Goal: Information Seeking & Learning: Find specific fact

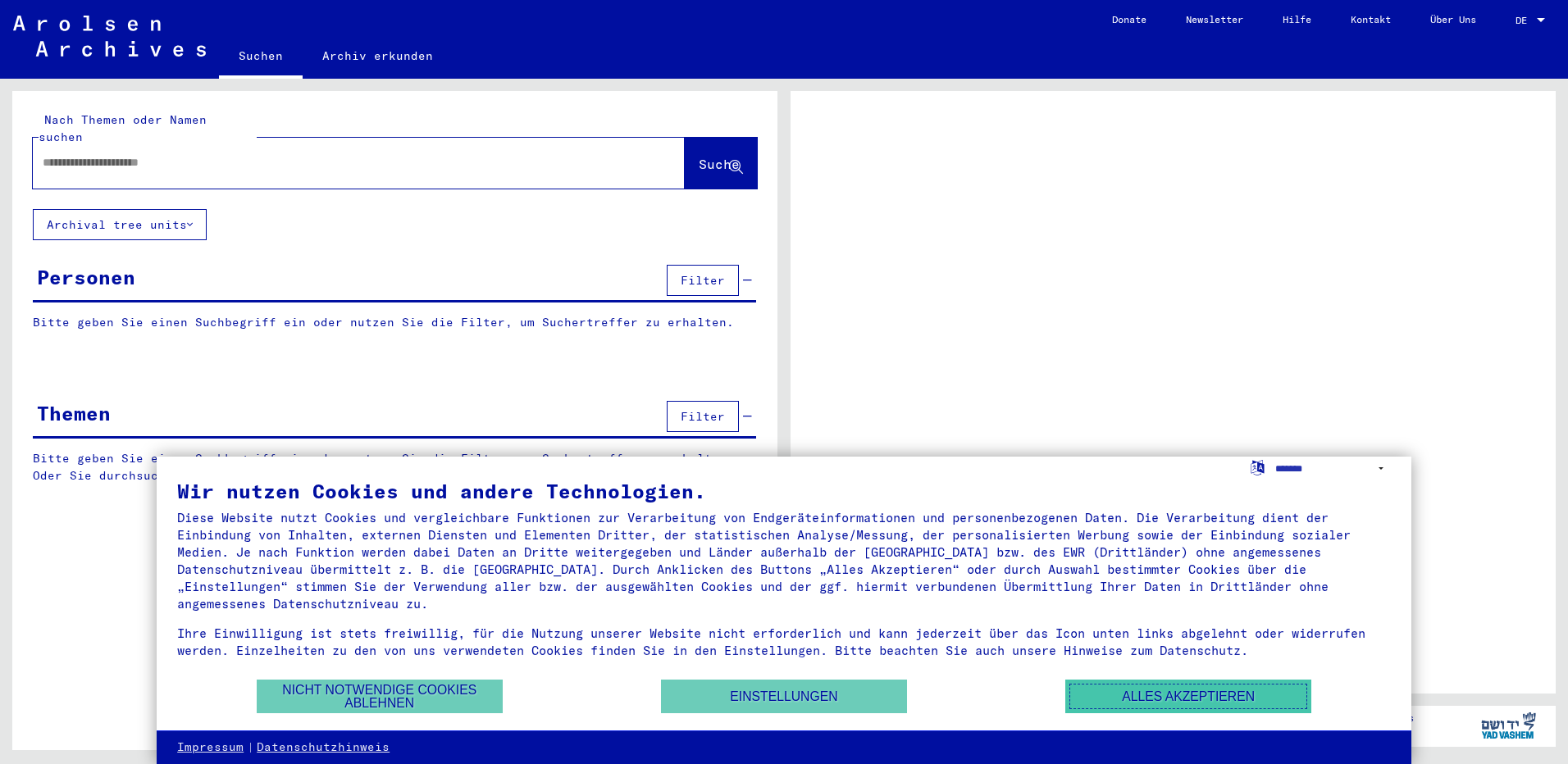
click at [1087, 704] on button "Alles akzeptieren" at bounding box center [1188, 696] width 246 height 33
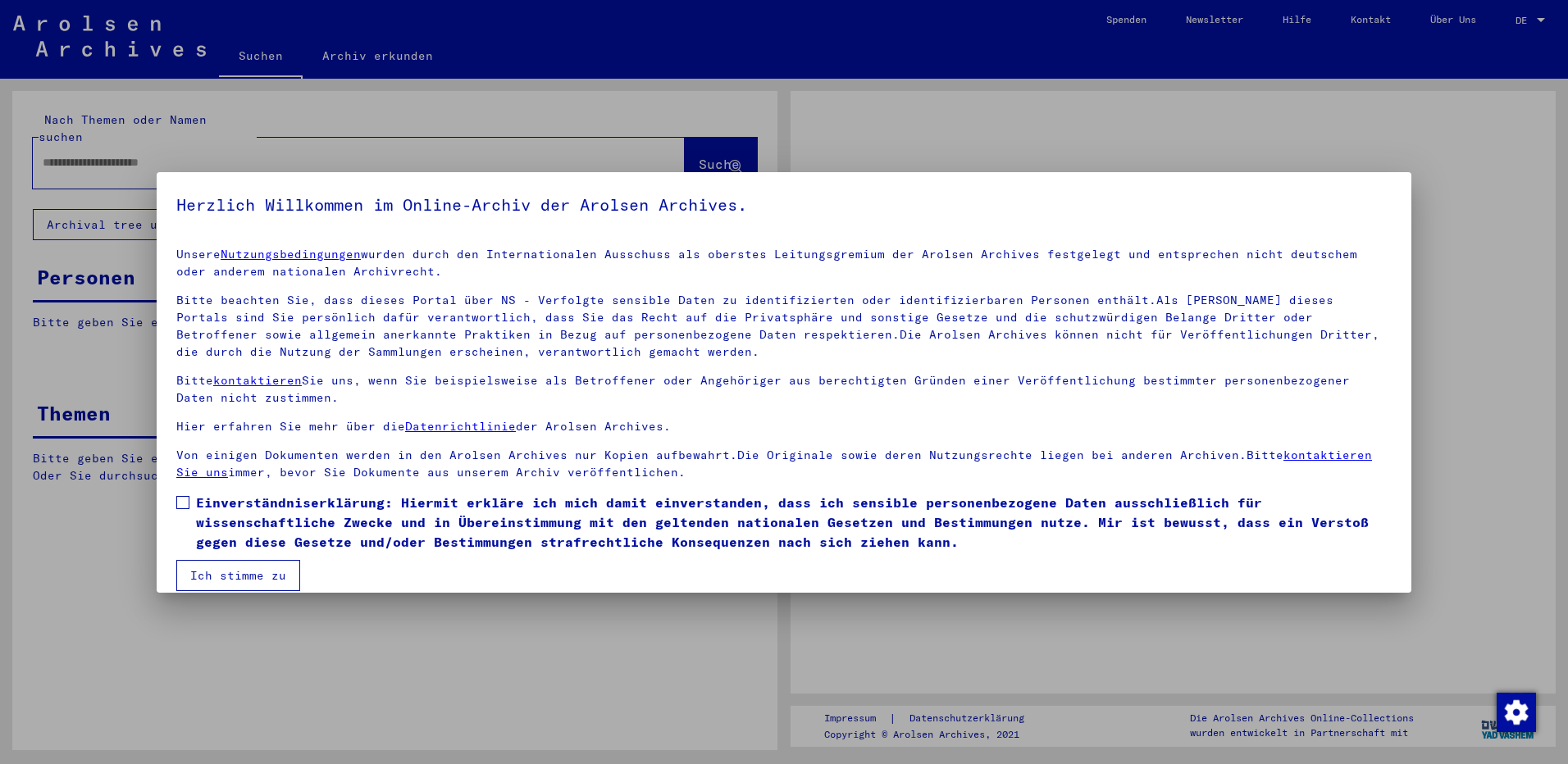
click at [285, 153] on div at bounding box center [784, 382] width 1568 height 764
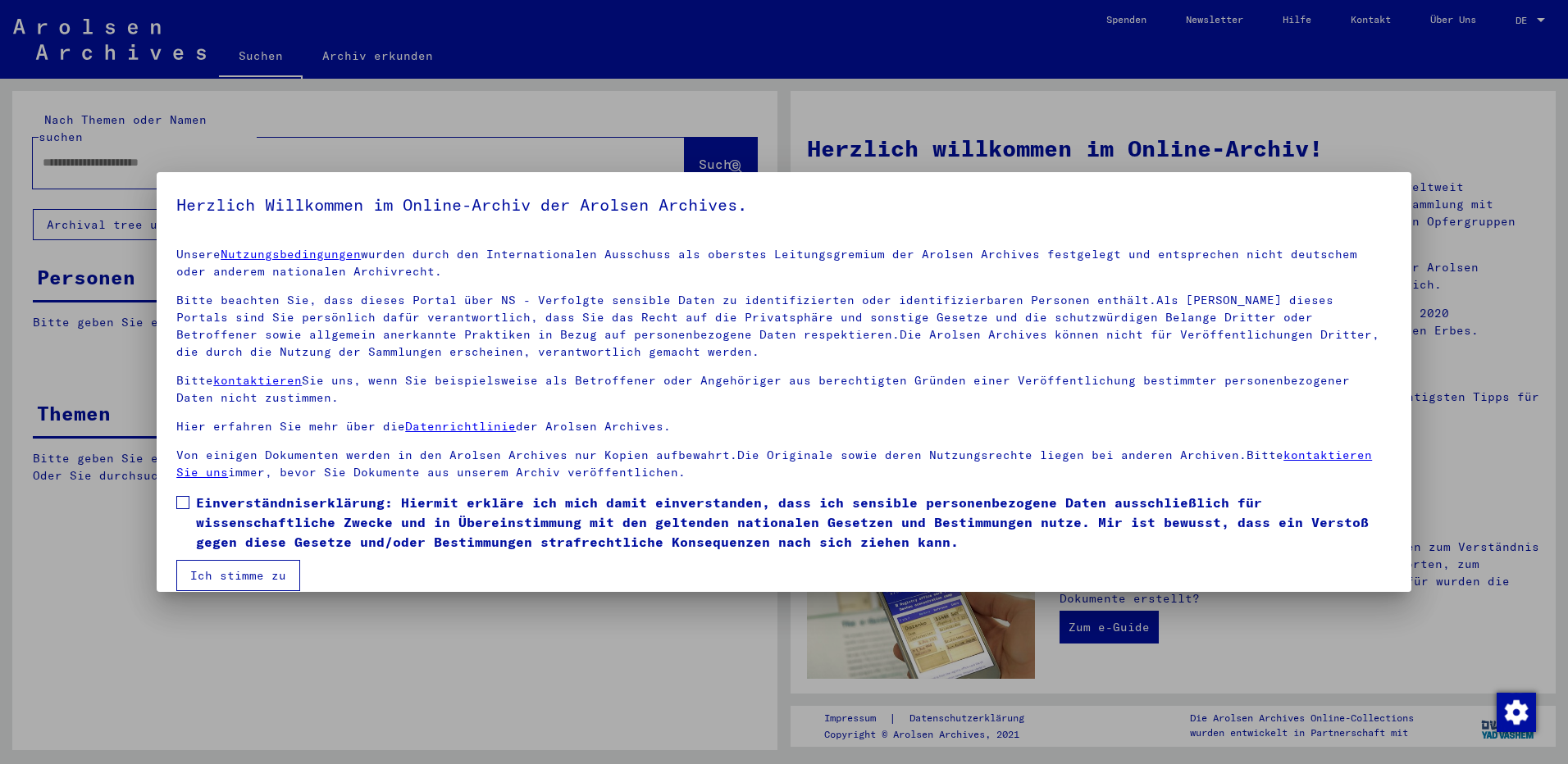
click at [184, 504] on span at bounding box center [183, 502] width 13 height 13
click at [228, 571] on button "Ich stimme zu" at bounding box center [238, 575] width 124 height 31
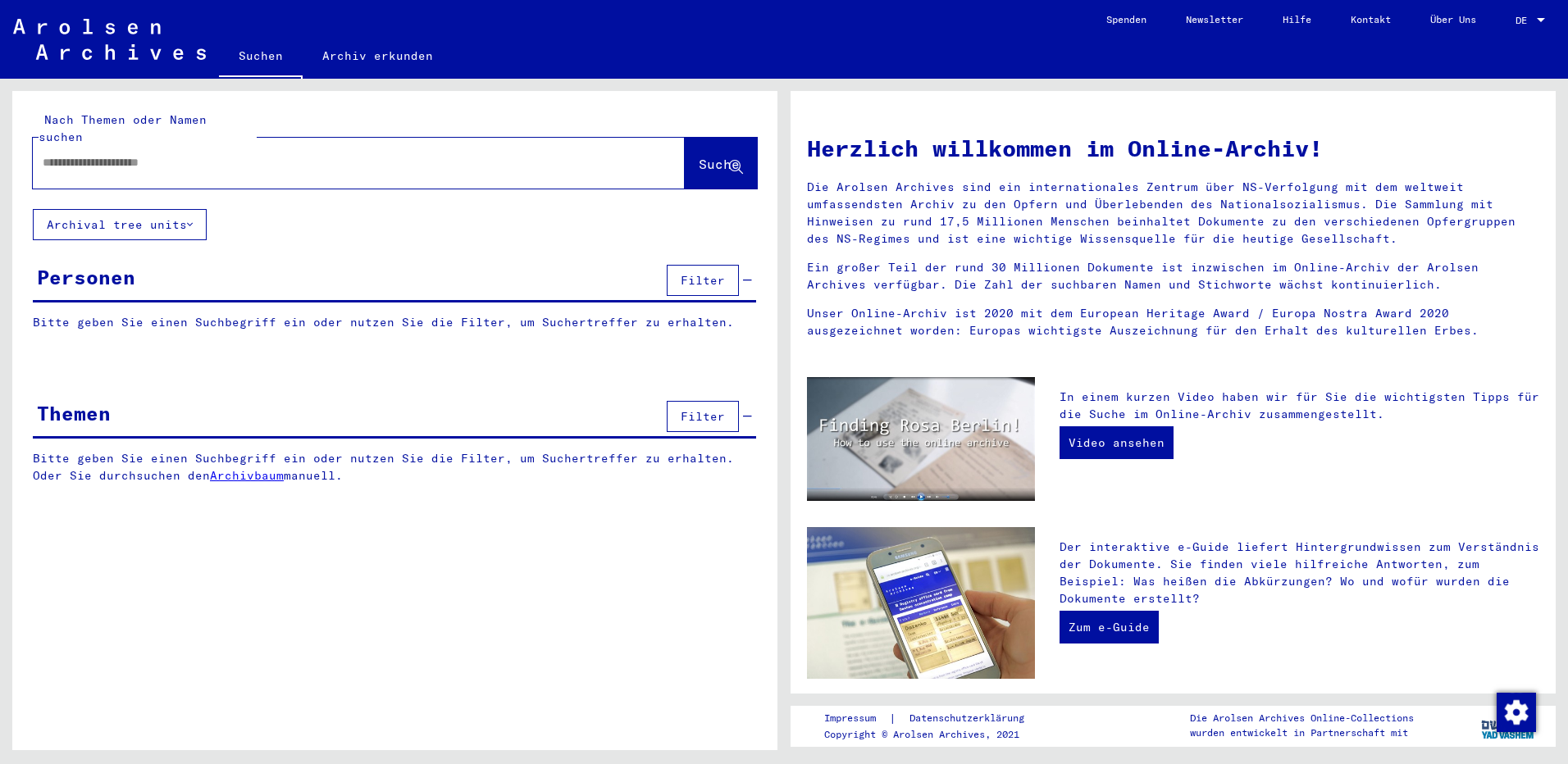
click at [118, 154] on input "text" at bounding box center [339, 163] width 593 height 17
paste input "*****"
type input "*****"
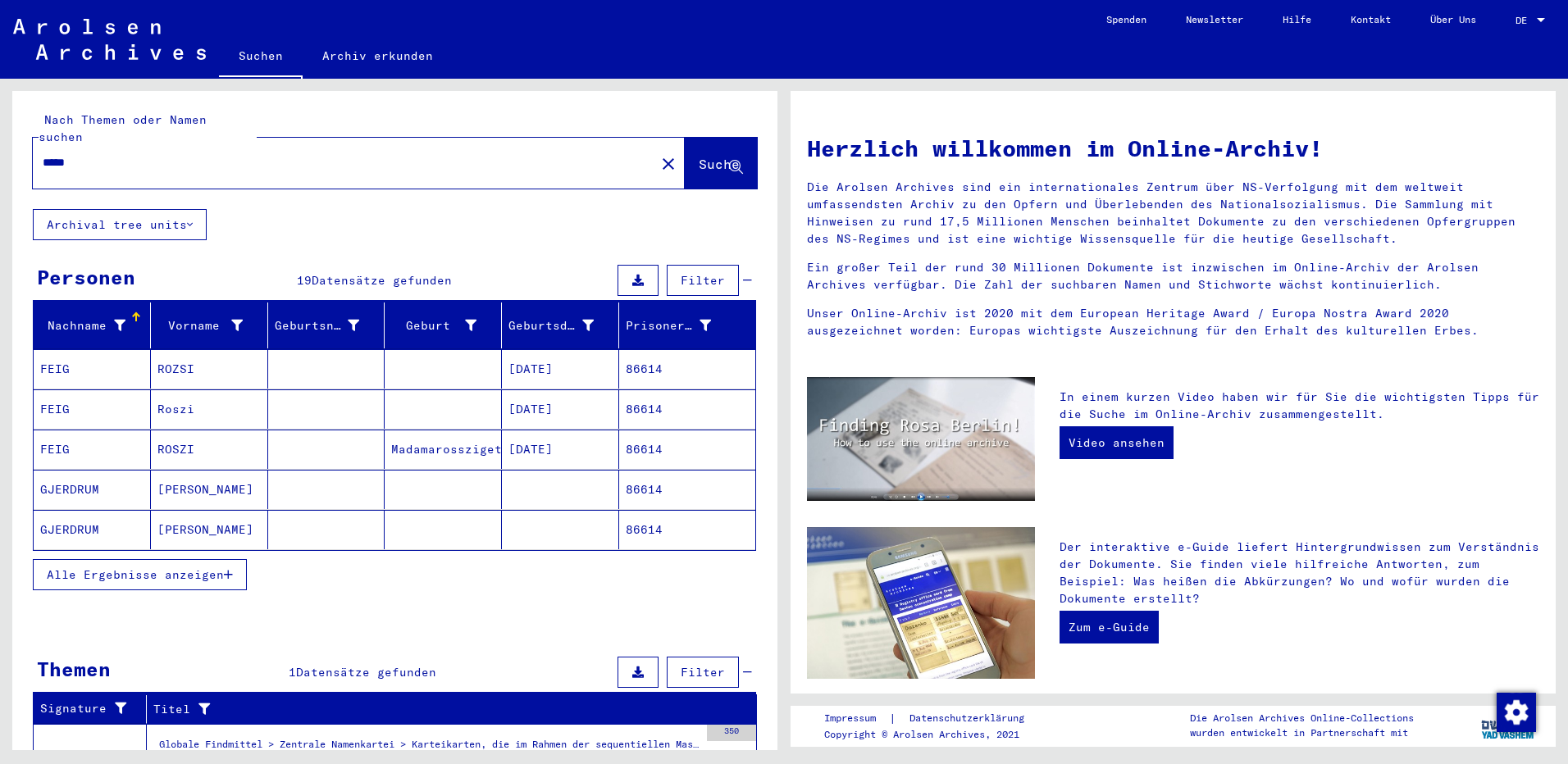
click at [213, 568] on span "Alle Ergebnisse anzeigen" at bounding box center [135, 575] width 178 height 15
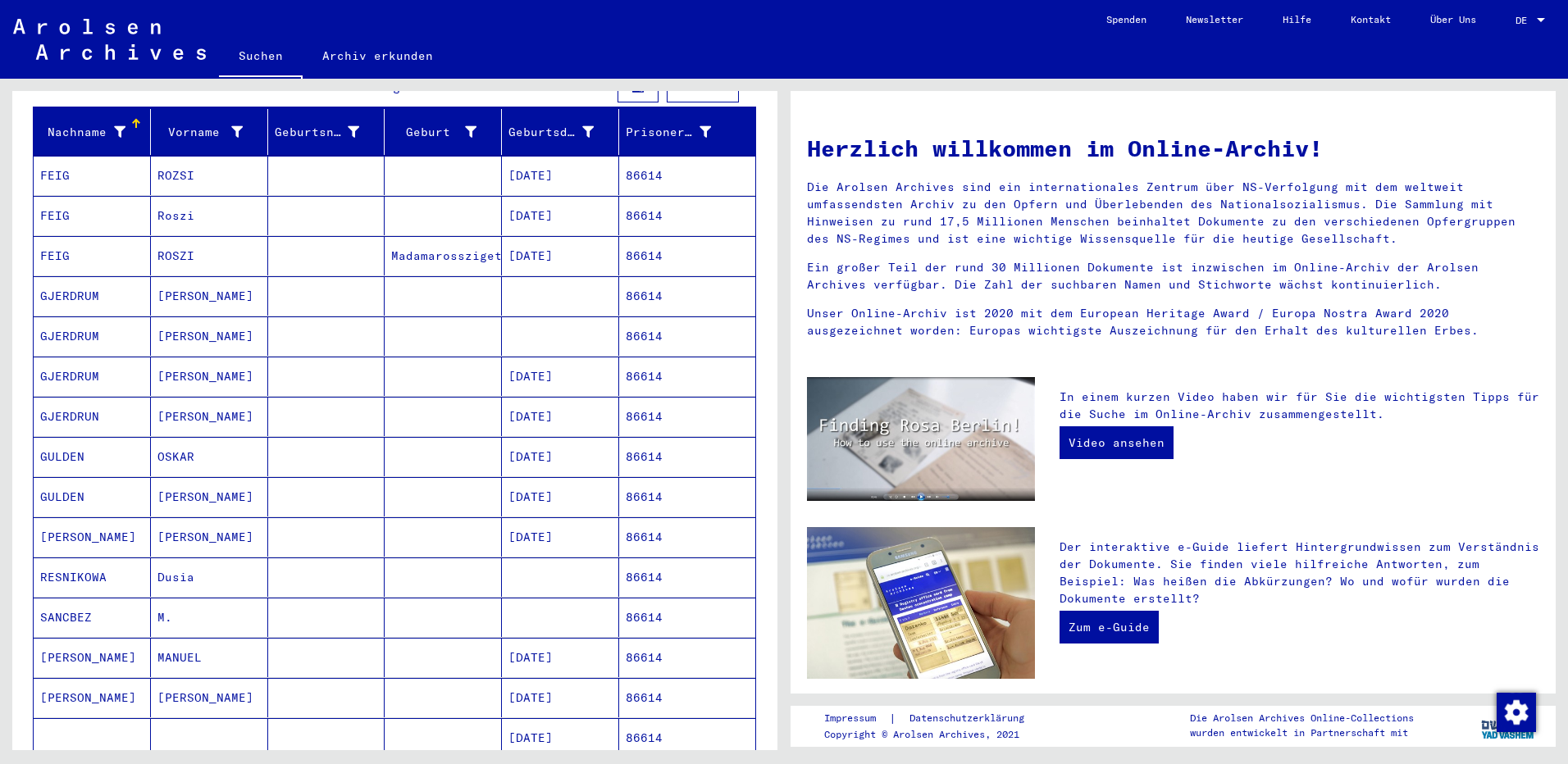
scroll to position [164, 0]
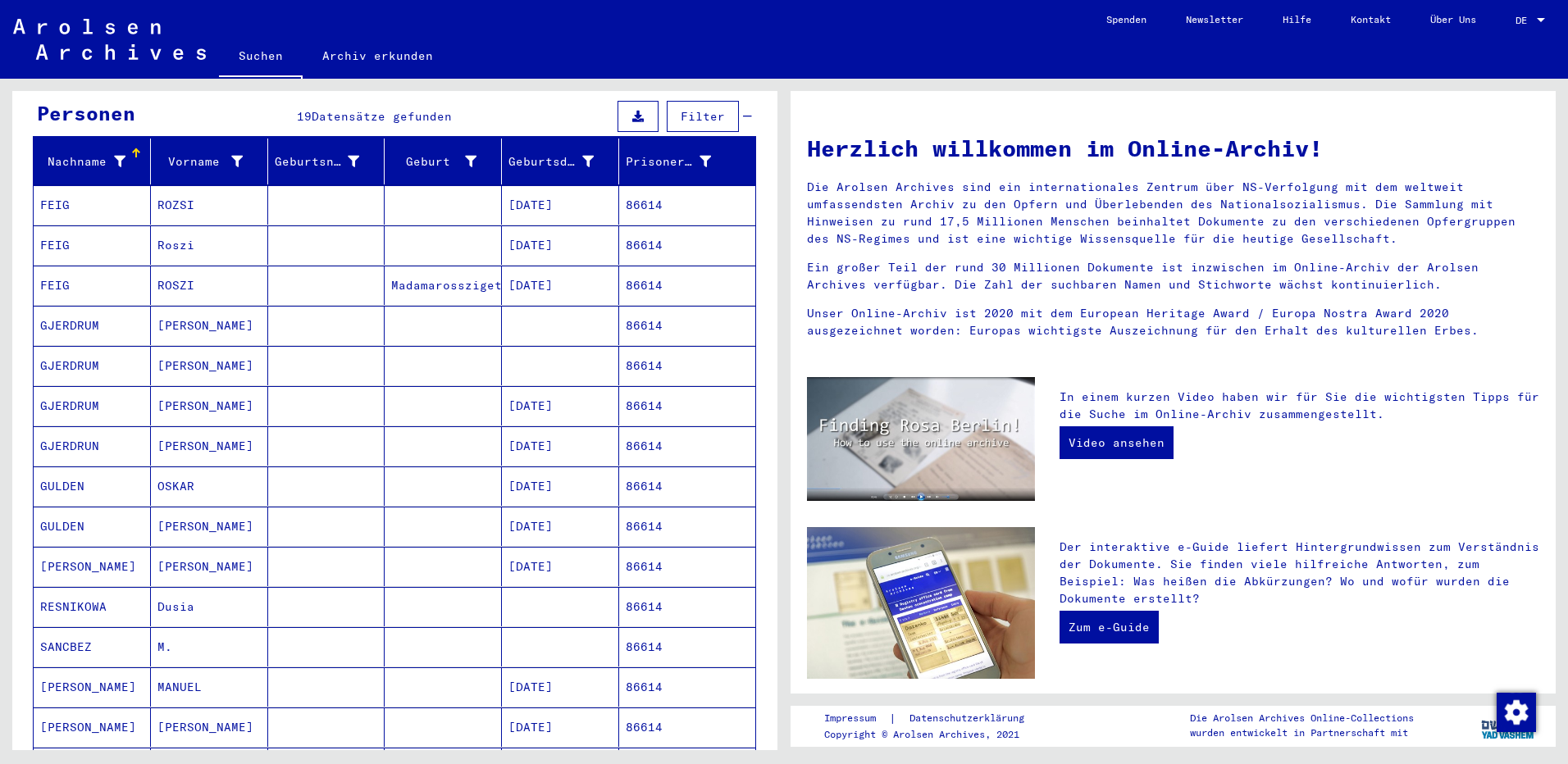
click at [340, 193] on mat-cell at bounding box center [327, 205] width 118 height 39
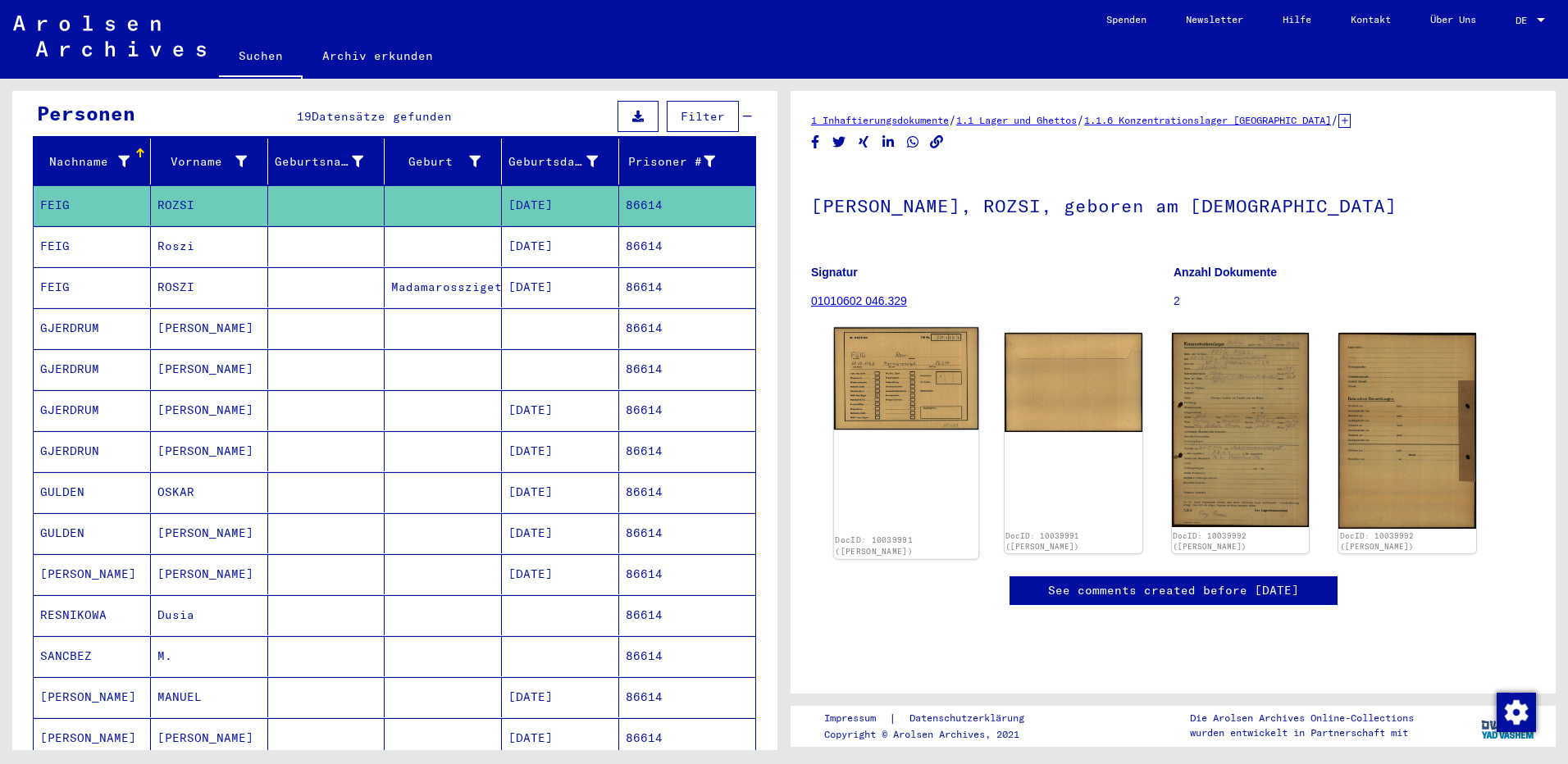
click at [921, 386] on img at bounding box center [906, 378] width 144 height 103
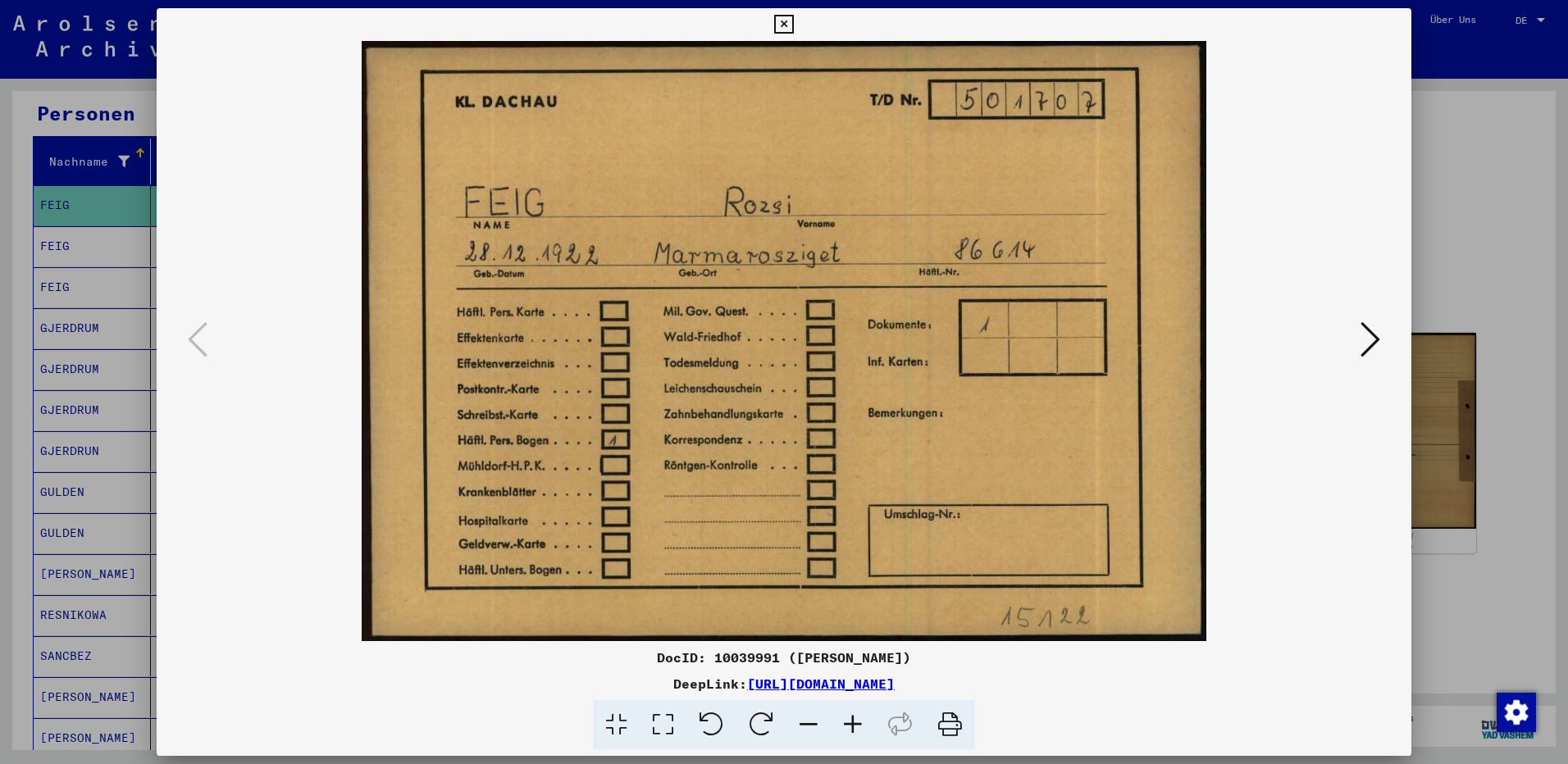
click at [1366, 333] on icon at bounding box center [1370, 340] width 20 height 39
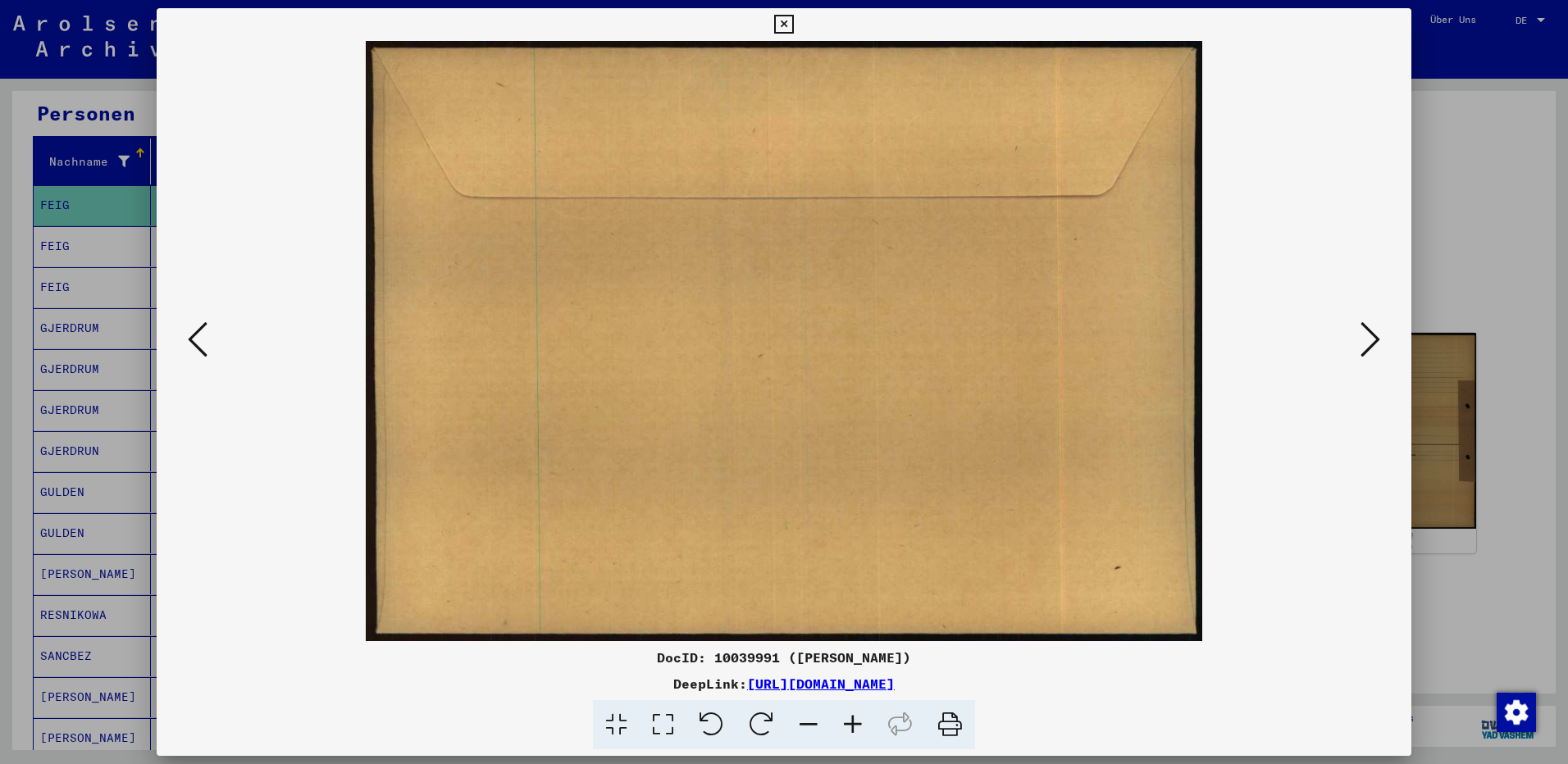
click at [1366, 333] on icon at bounding box center [1370, 340] width 20 height 39
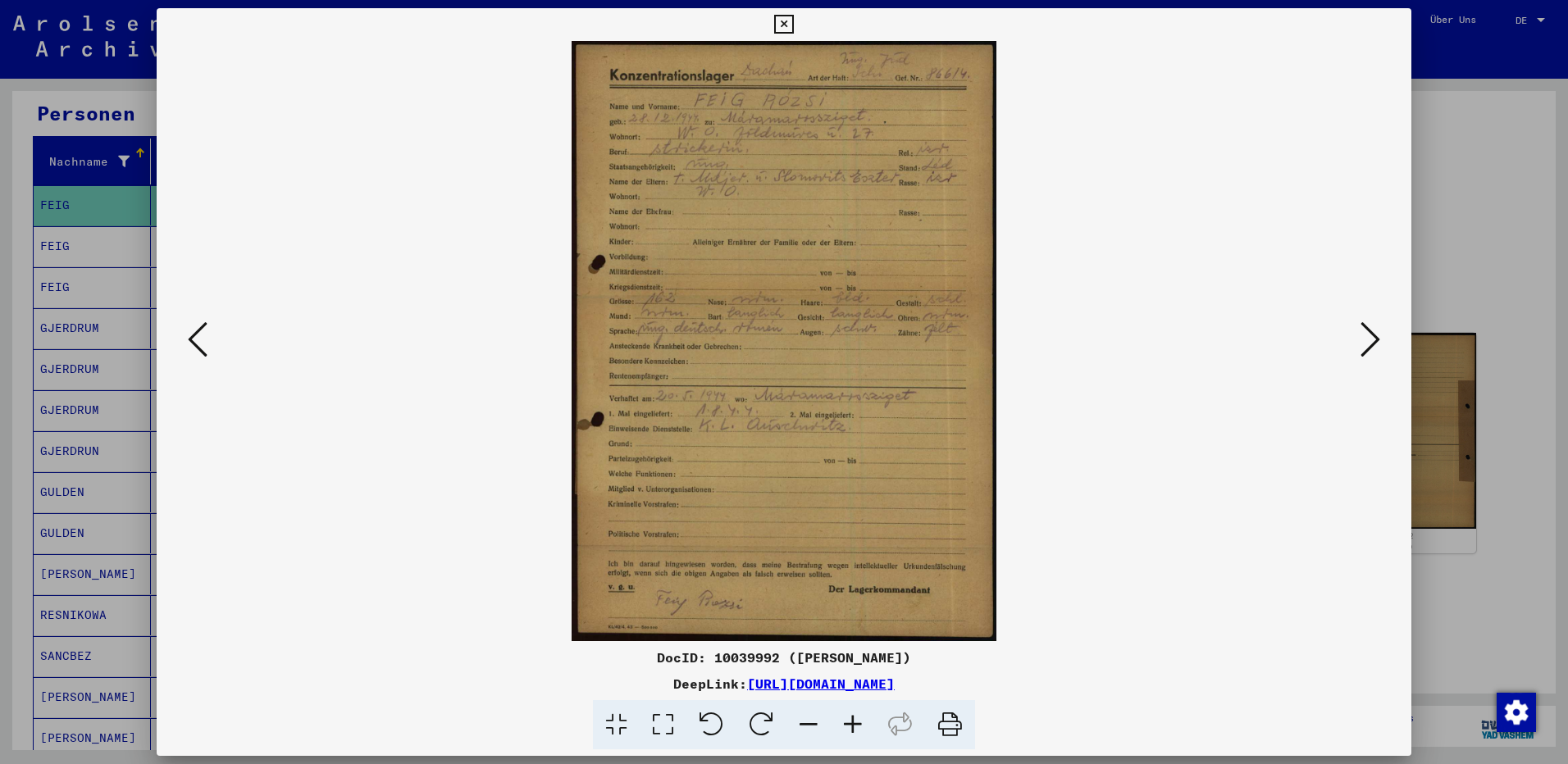
click at [1366, 333] on icon at bounding box center [1370, 340] width 20 height 39
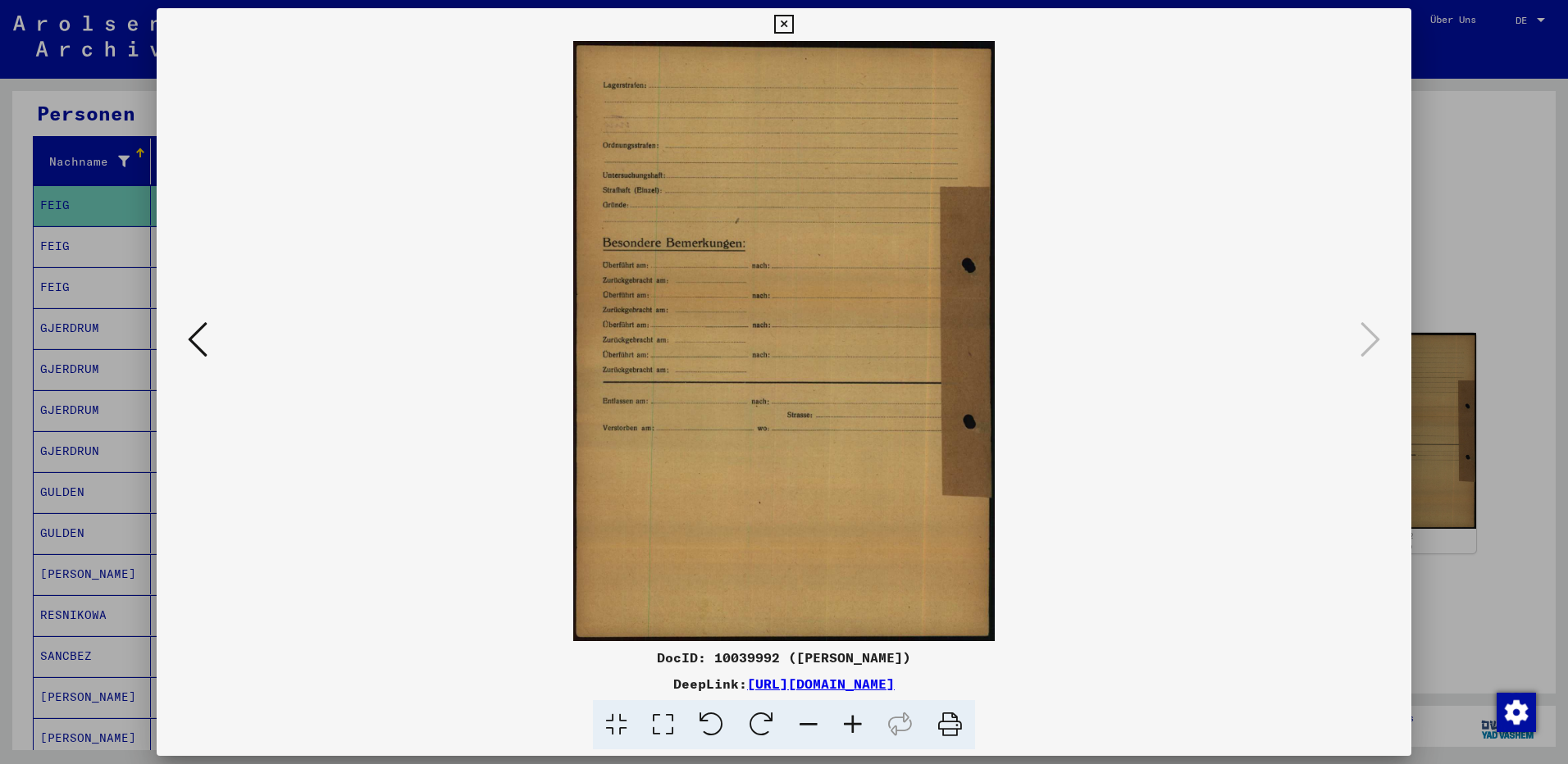
click at [1454, 241] on div at bounding box center [784, 382] width 1568 height 764
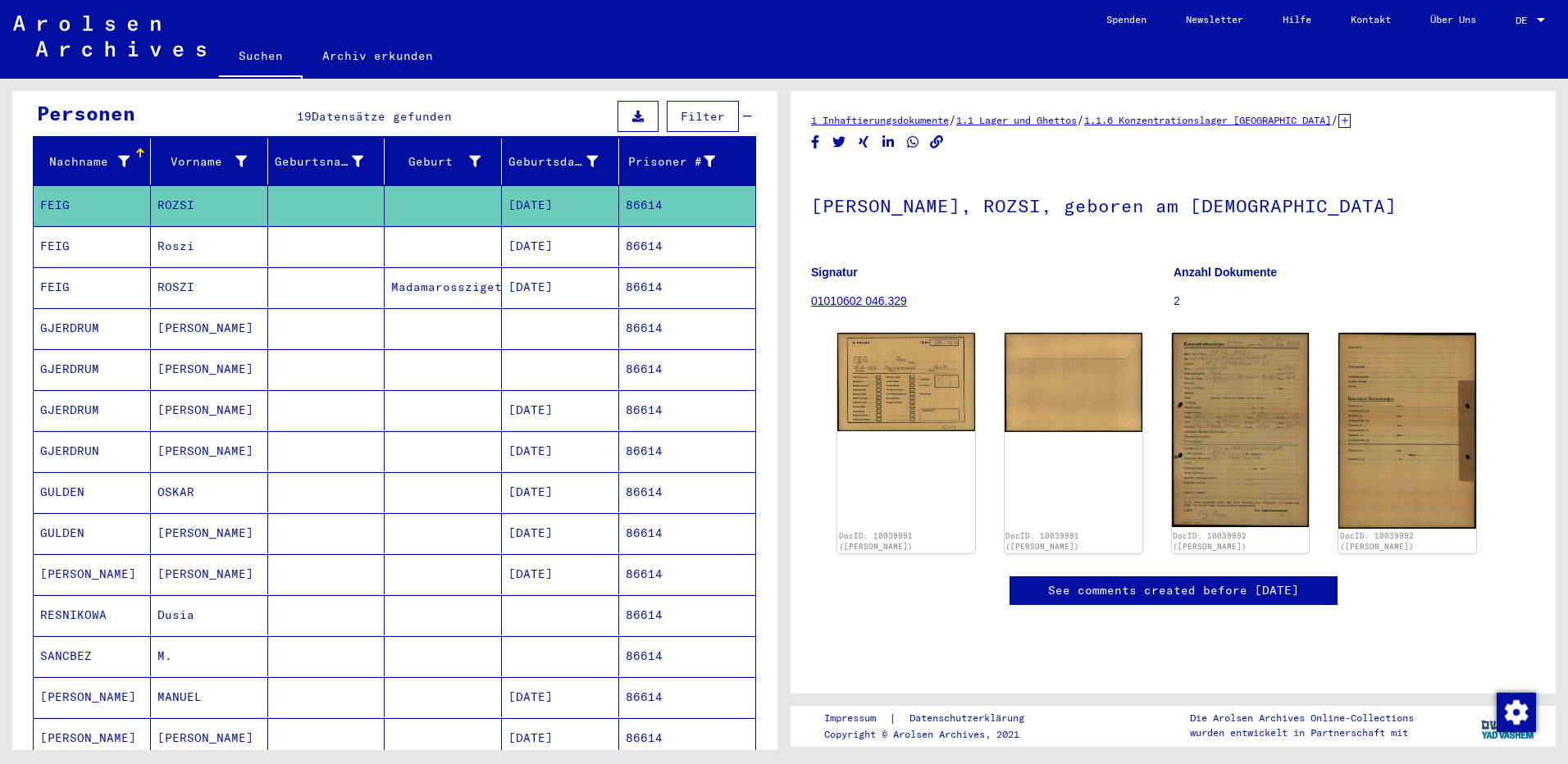
click at [221, 226] on mat-cell "Roszi" at bounding box center [209, 246] width 118 height 40
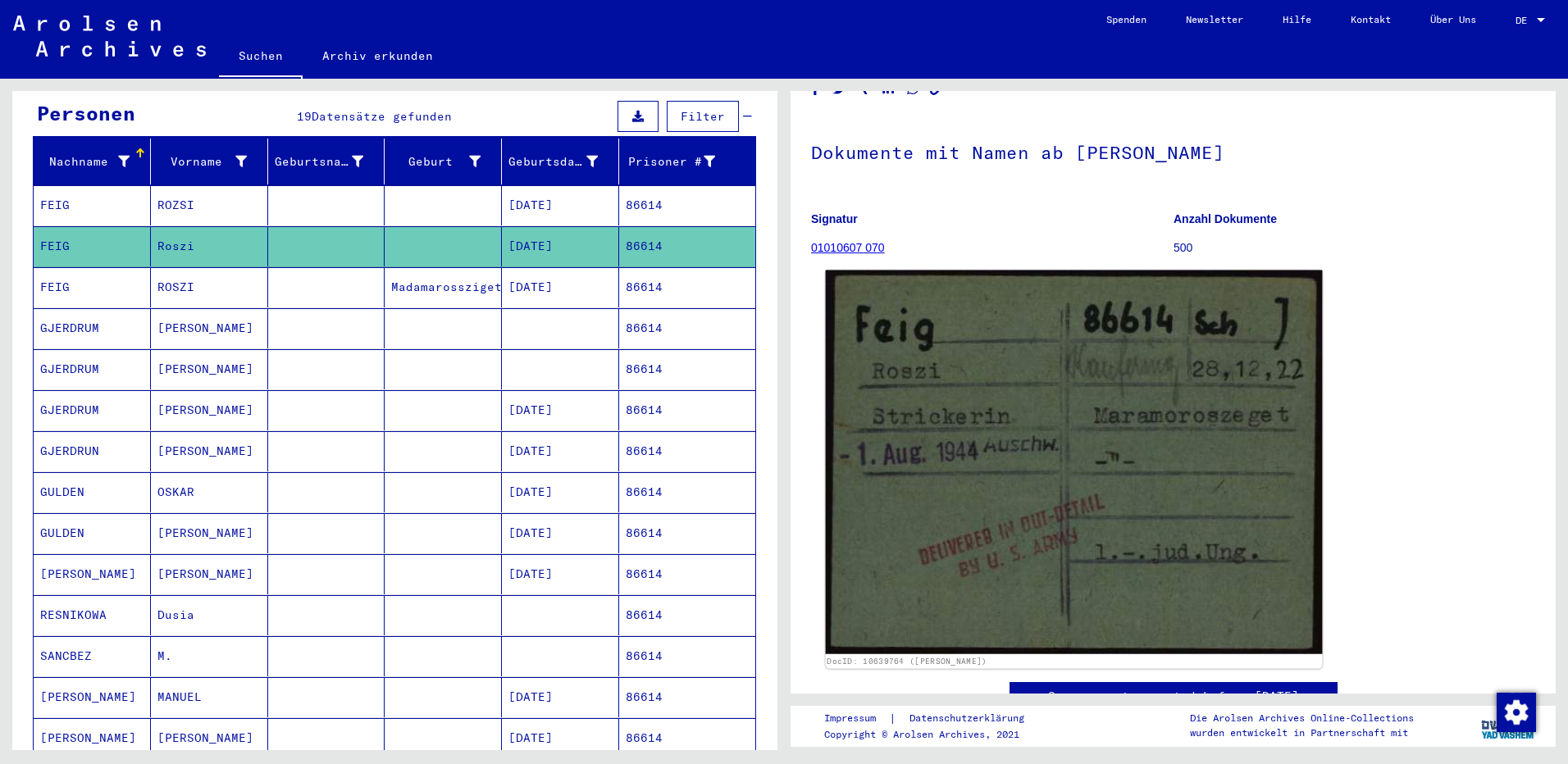
scroll to position [82, 0]
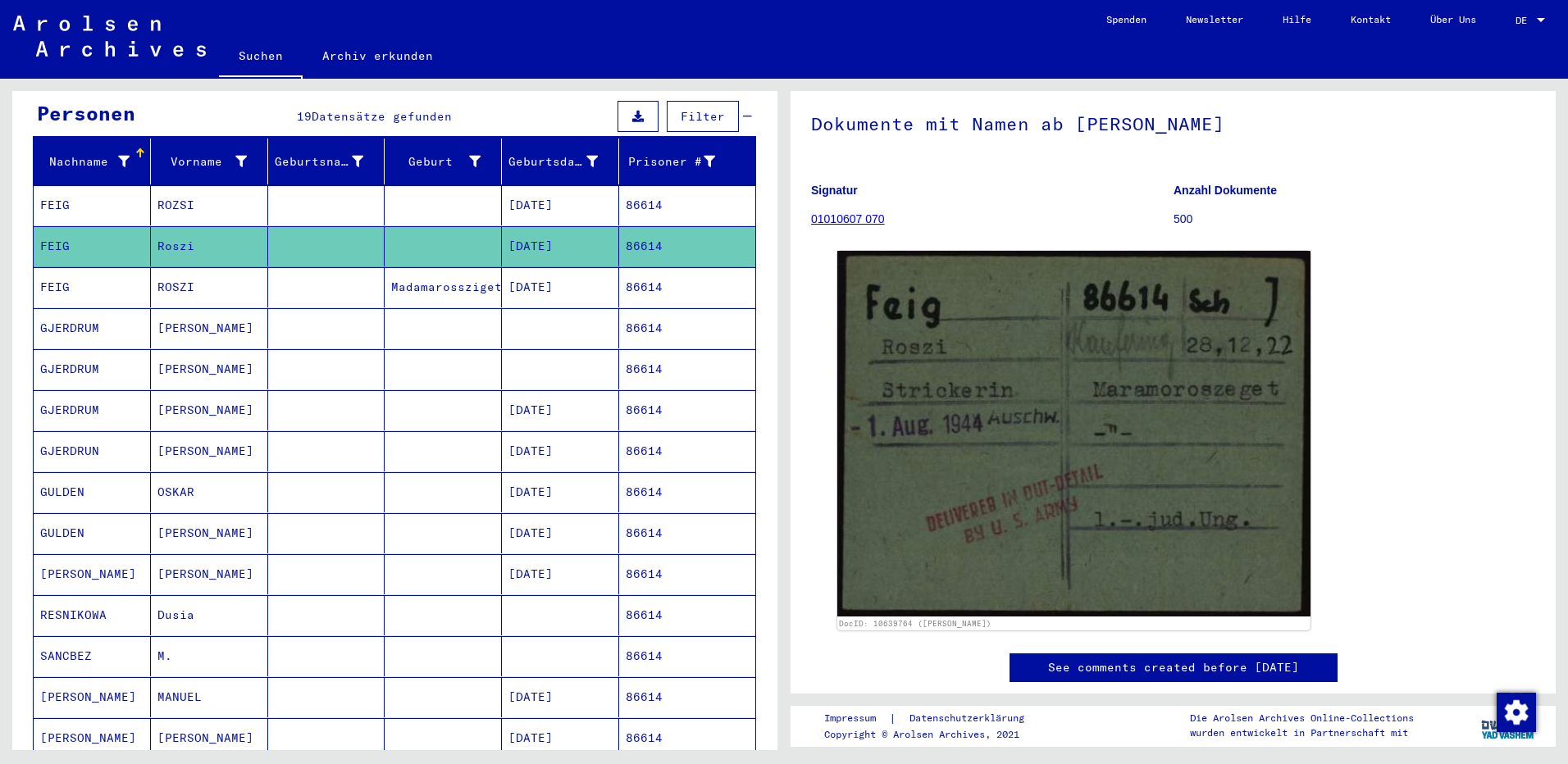
click at [240, 185] on mat-cell "ROZSI" at bounding box center [209, 205] width 118 height 40
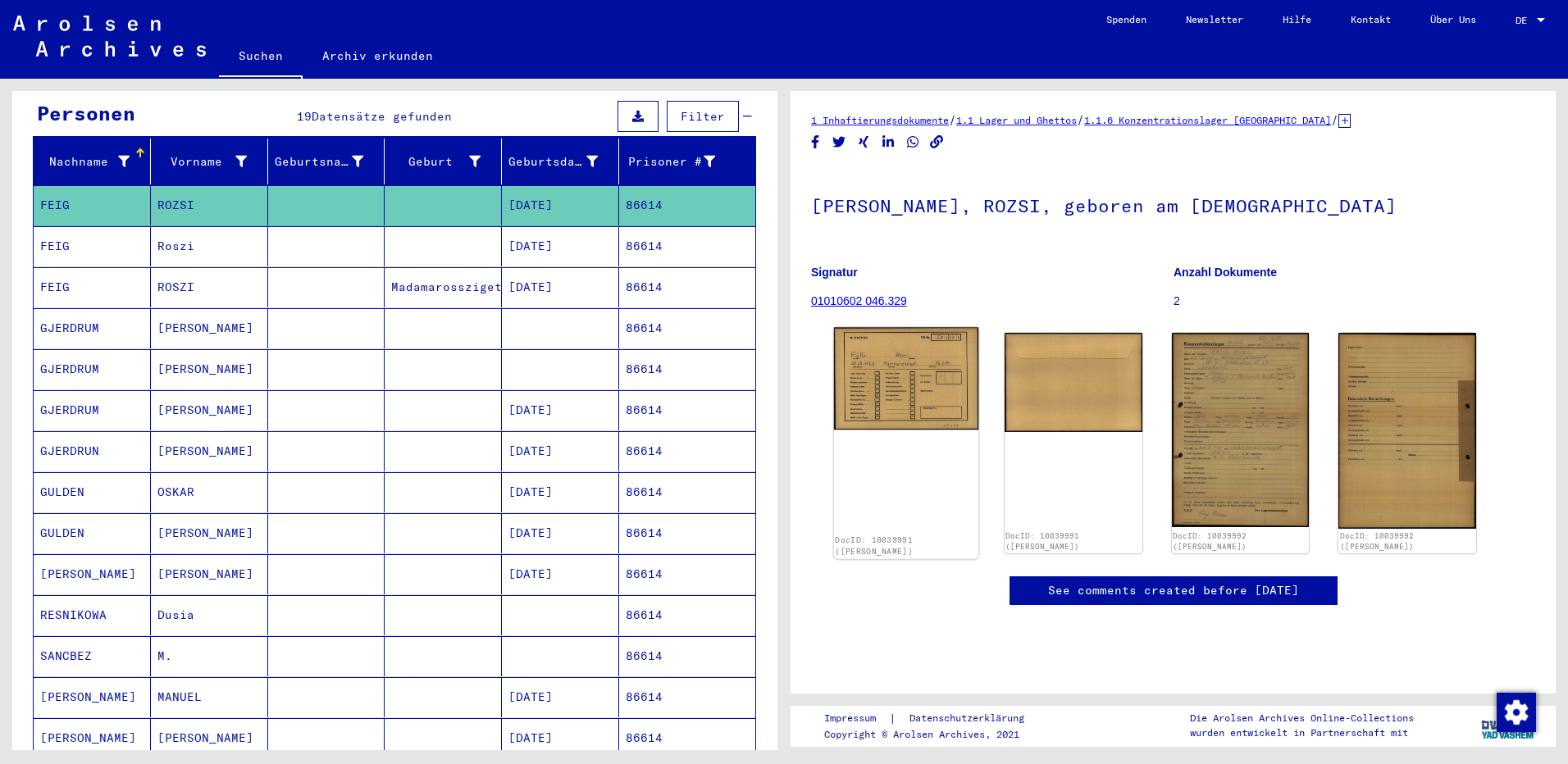
click at [918, 361] on img at bounding box center [906, 378] width 144 height 103
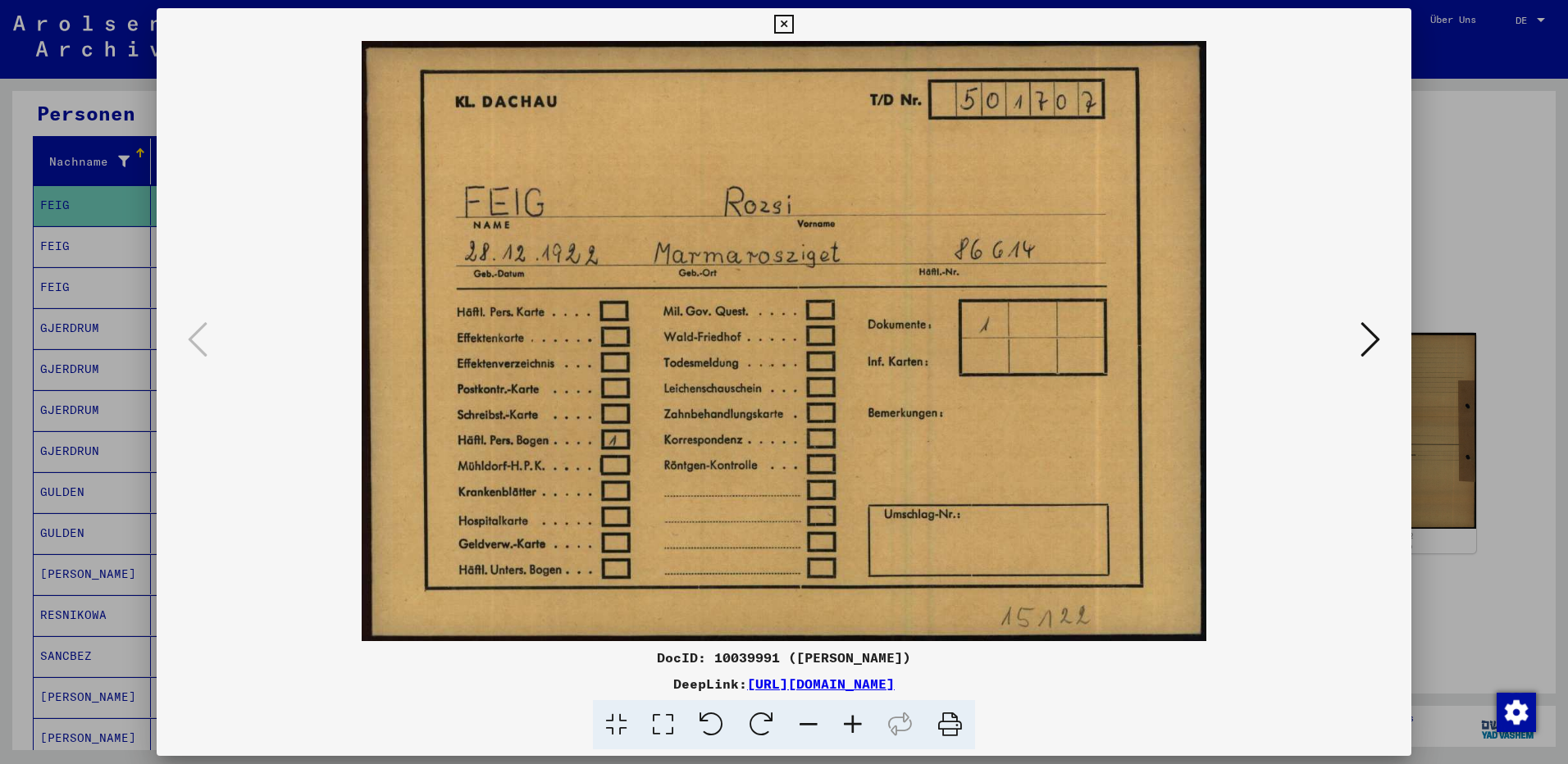
click at [1372, 346] on icon at bounding box center [1370, 340] width 20 height 39
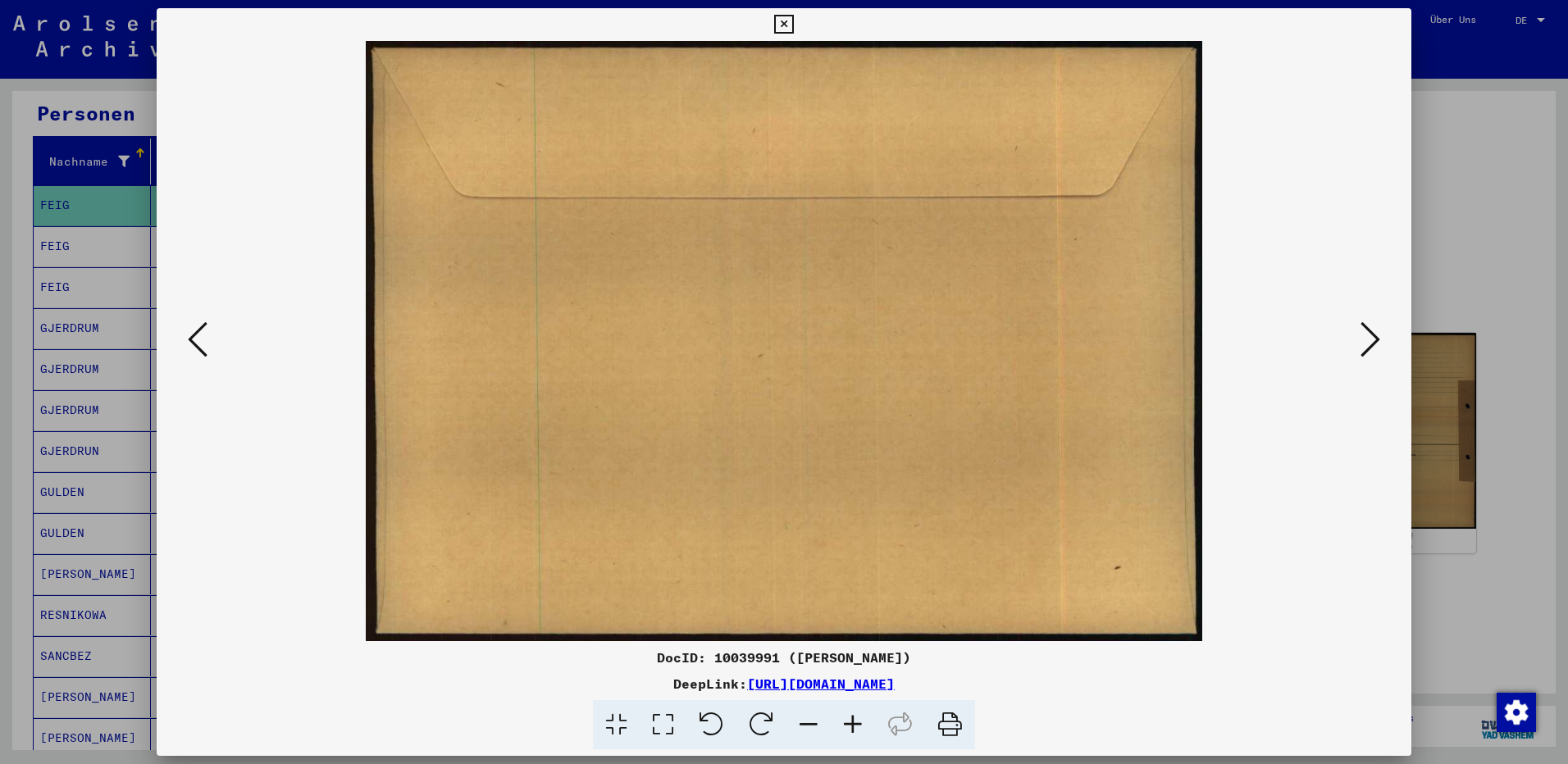
click at [1354, 338] on img at bounding box center [784, 341] width 1143 height 600
click at [1367, 336] on icon at bounding box center [1370, 340] width 20 height 39
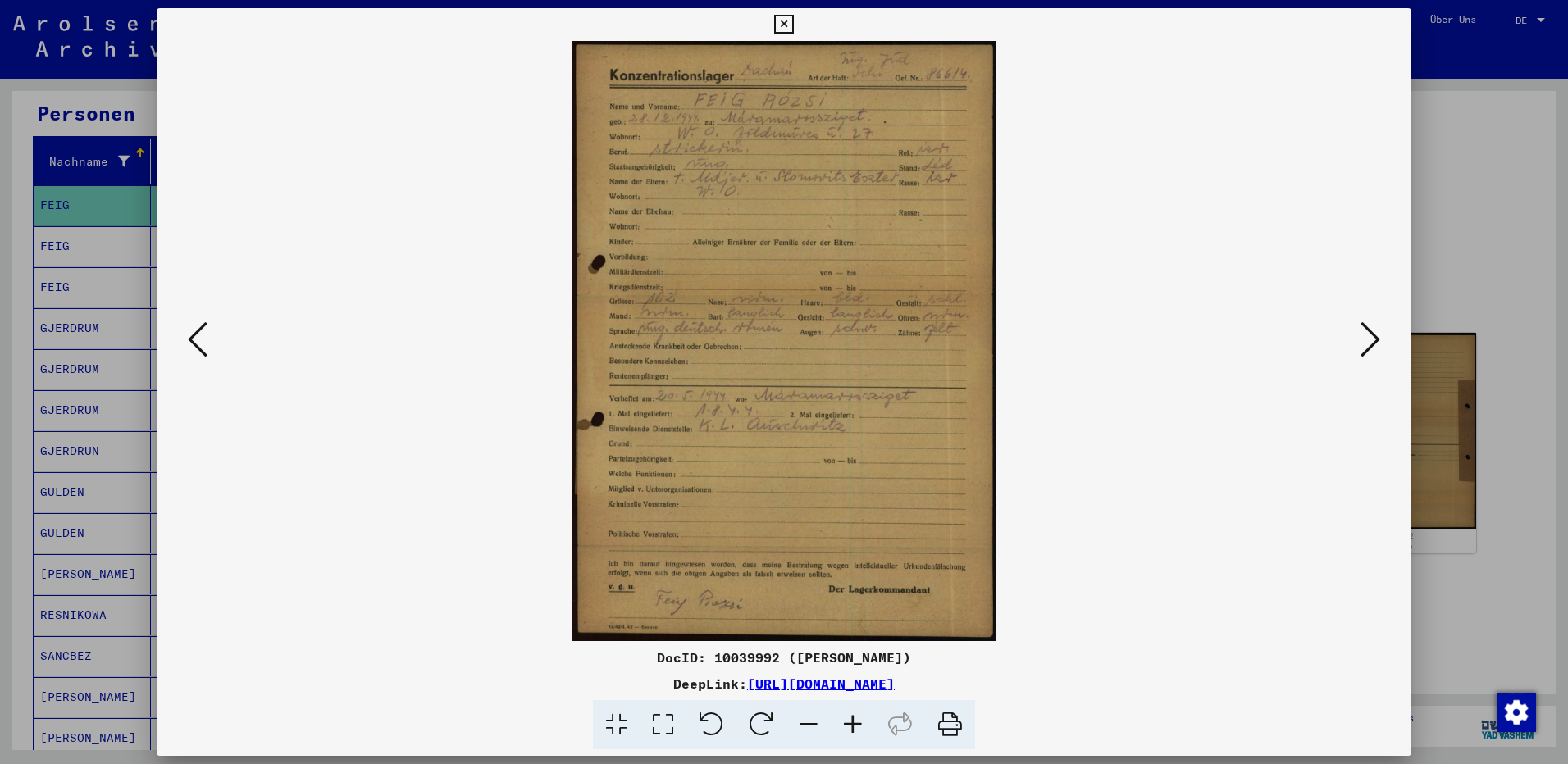
click at [1467, 244] on div at bounding box center [784, 382] width 1568 height 764
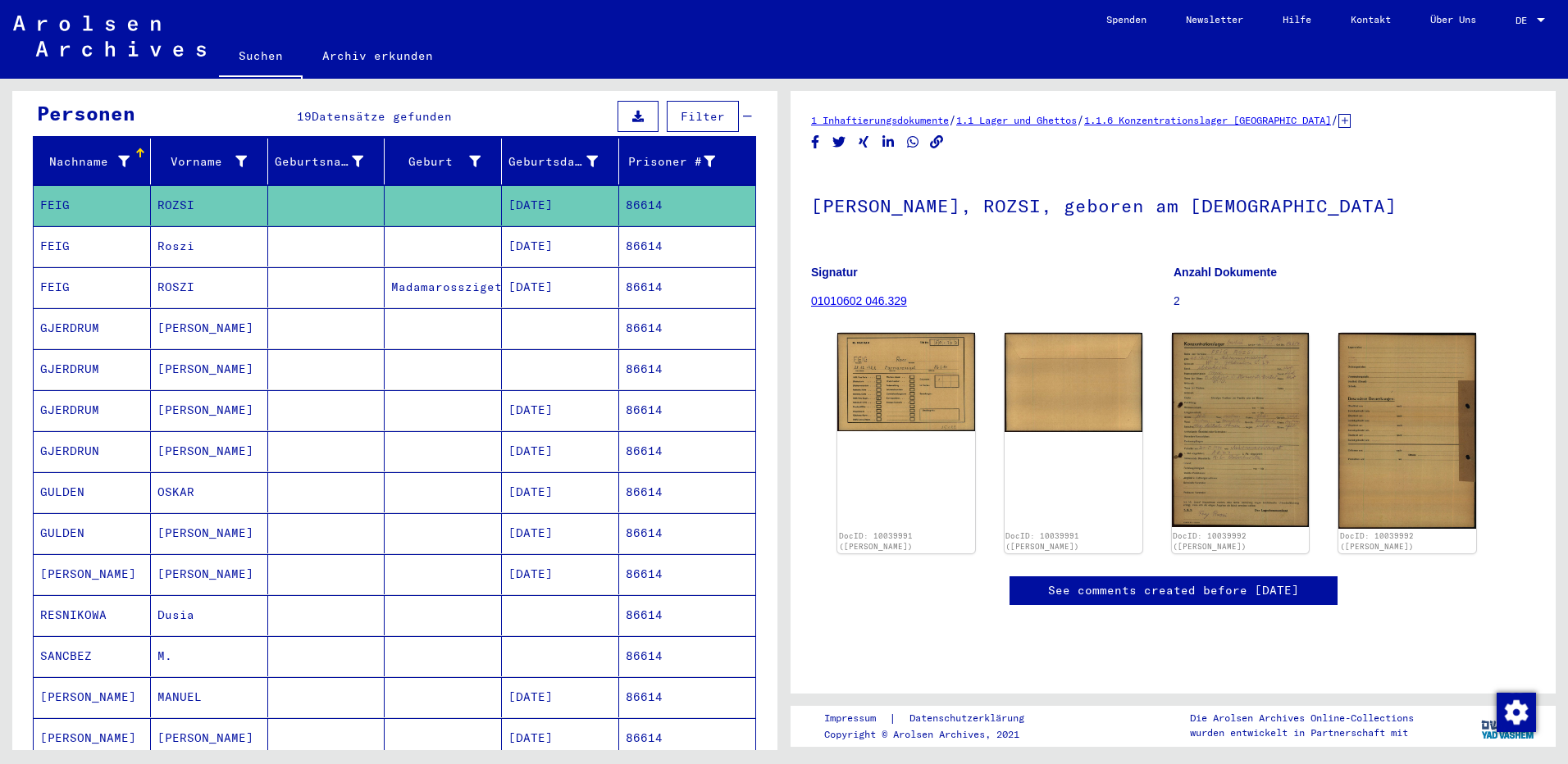
click at [597, 243] on mat-cell "[DATE]" at bounding box center [560, 246] width 118 height 40
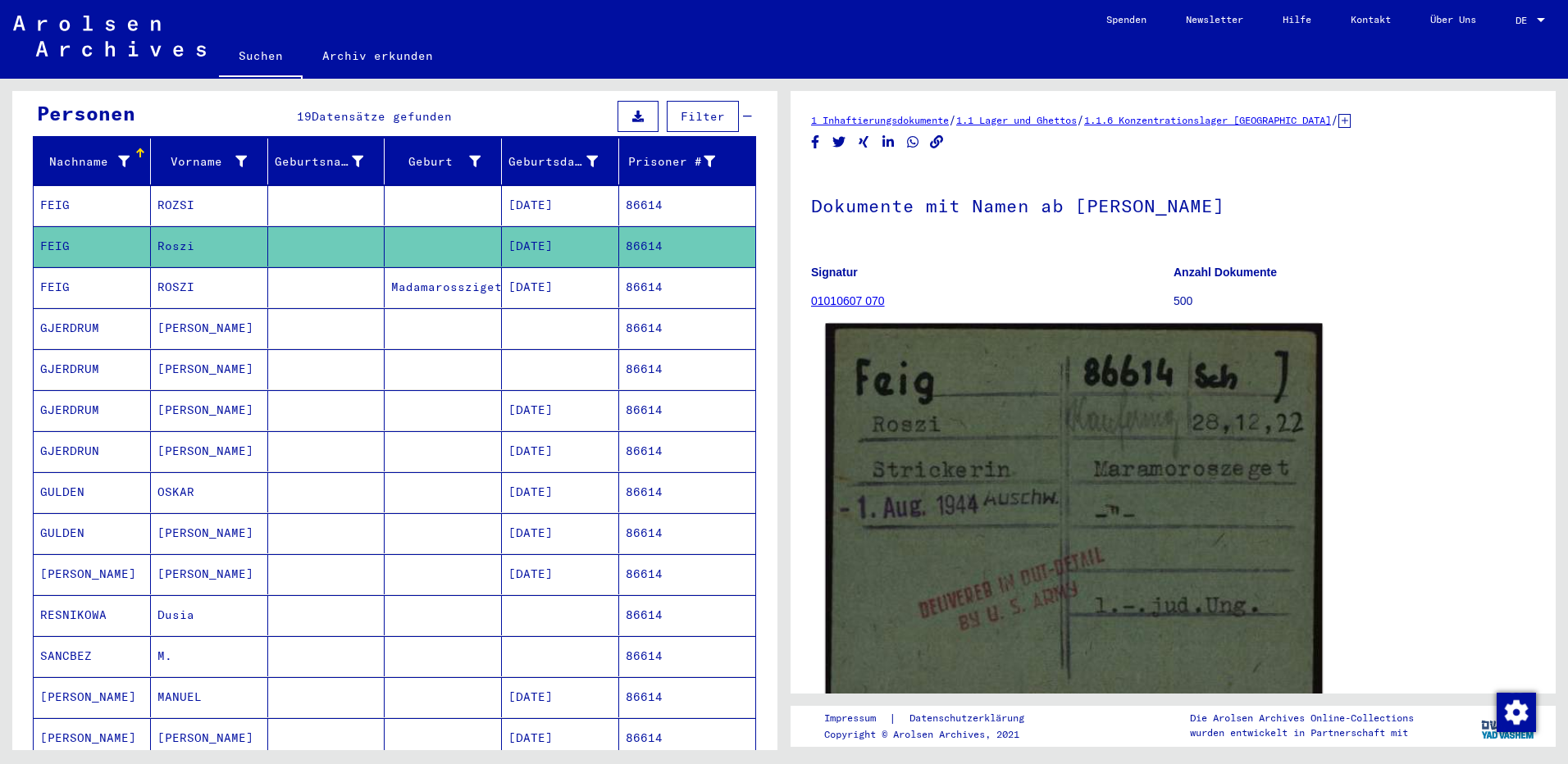
scroll to position [164, 0]
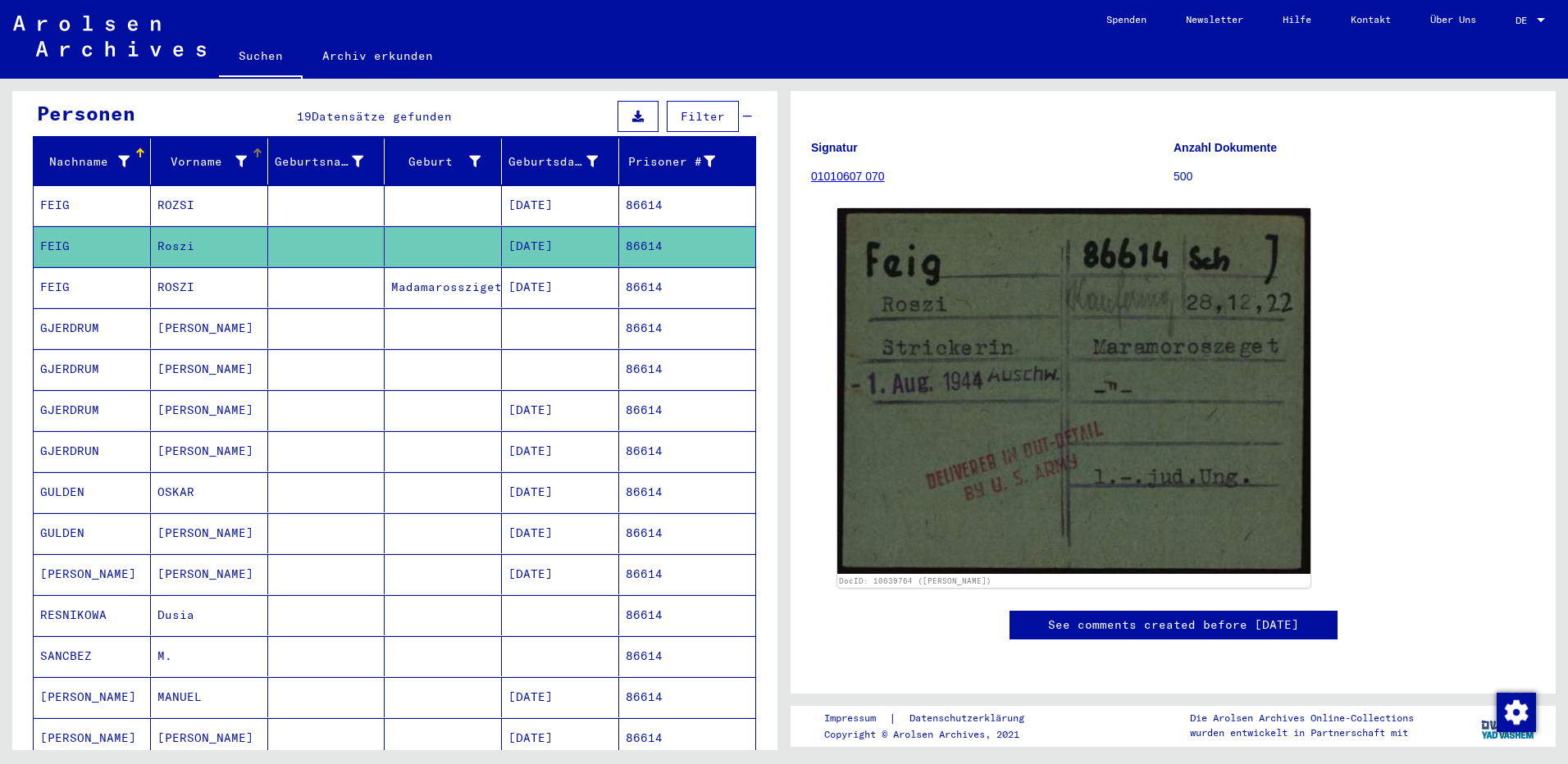
click at [198, 153] on div "Vorname" at bounding box center [202, 162] width 89 height 17
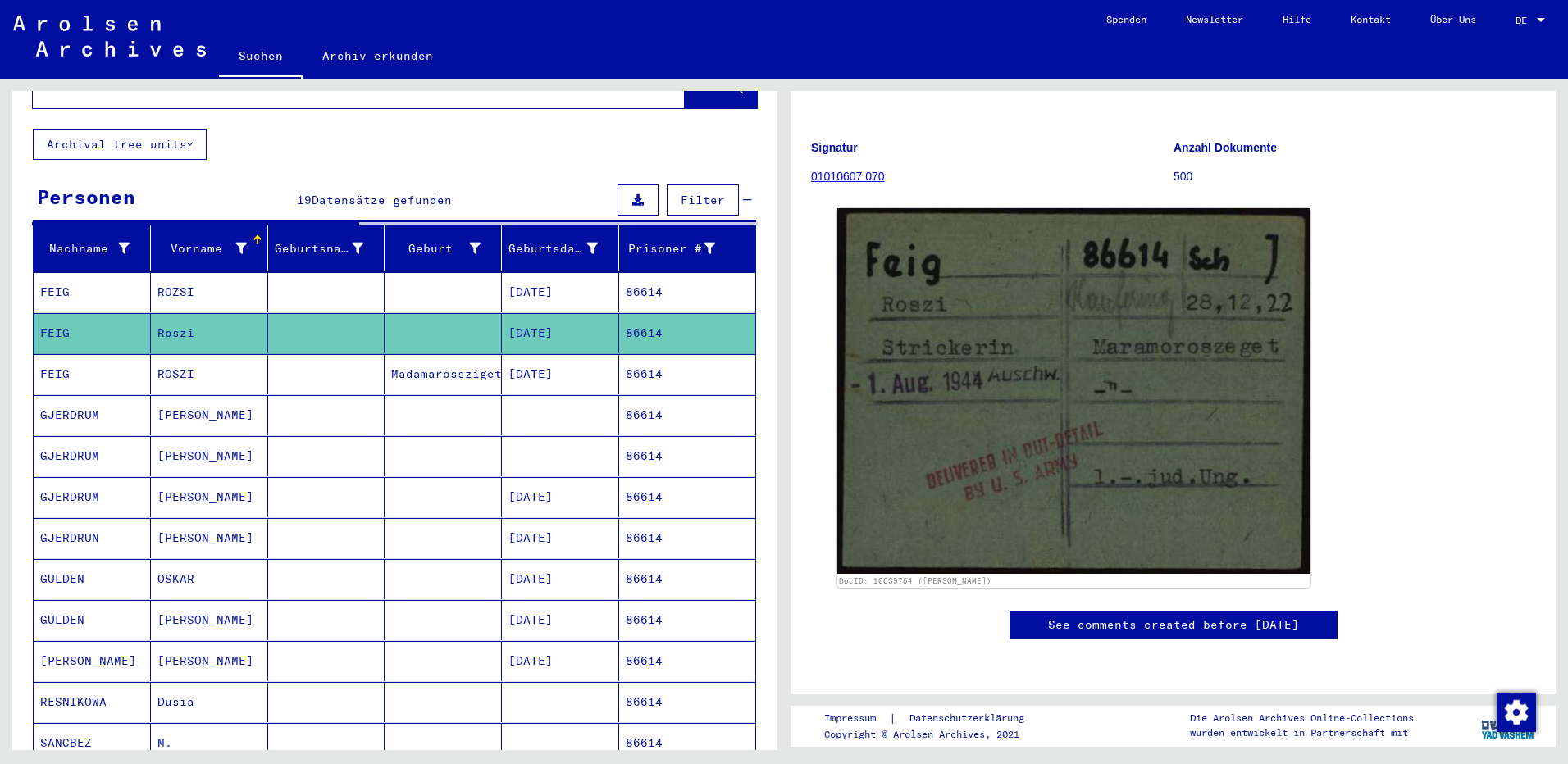
scroll to position [0, 0]
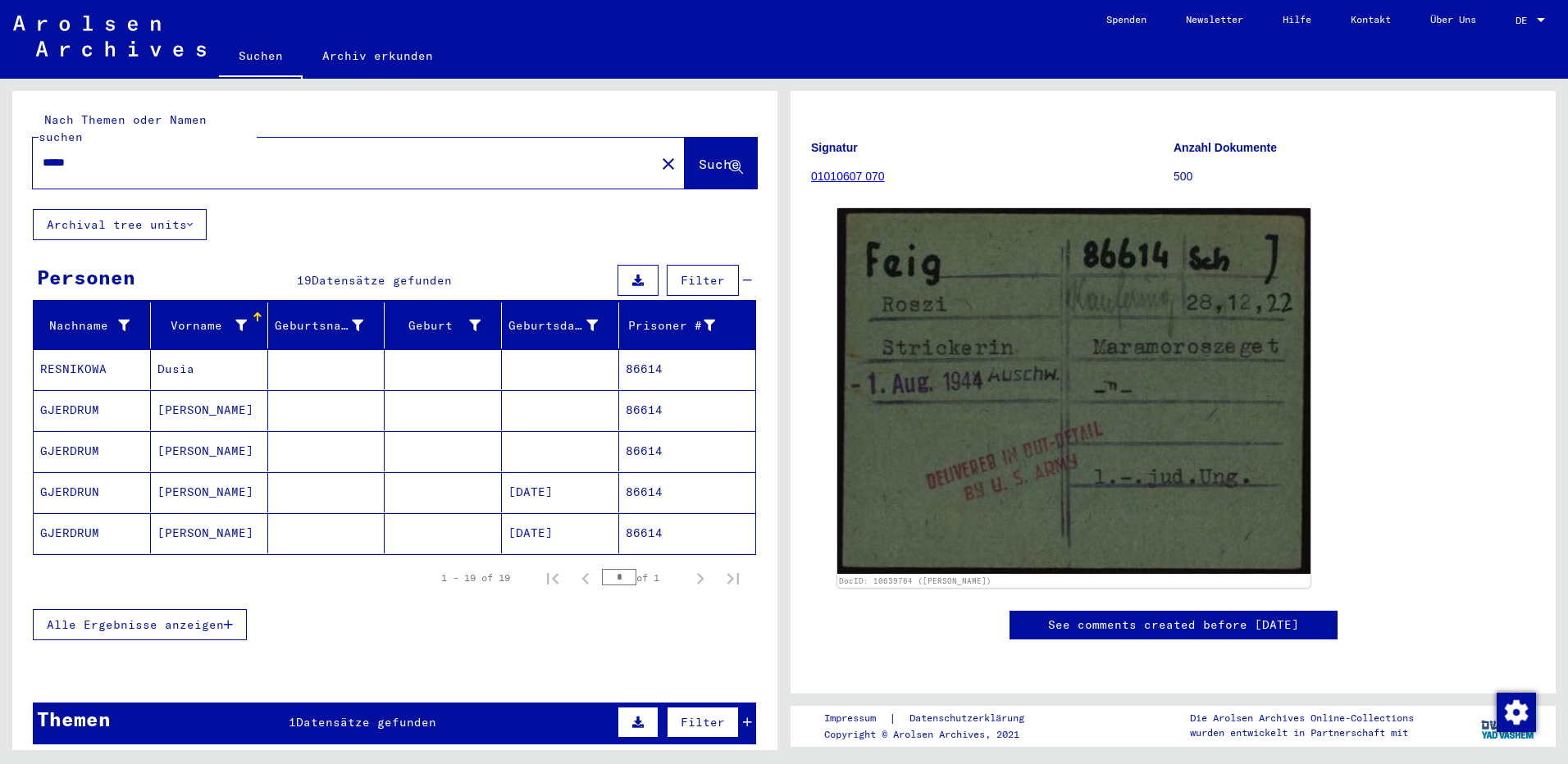
drag, startPoint x: 164, startPoint y: 143, endPoint x: 5, endPoint y: 84, distance: 169.6
click at [0, 156] on html "Suchen Archiv erkunden Spenden Newsletter Hilfe Kontakt Über Uns Suchen Archiv …" at bounding box center [784, 382] width 1568 height 764
paste input "******"
type input "******"
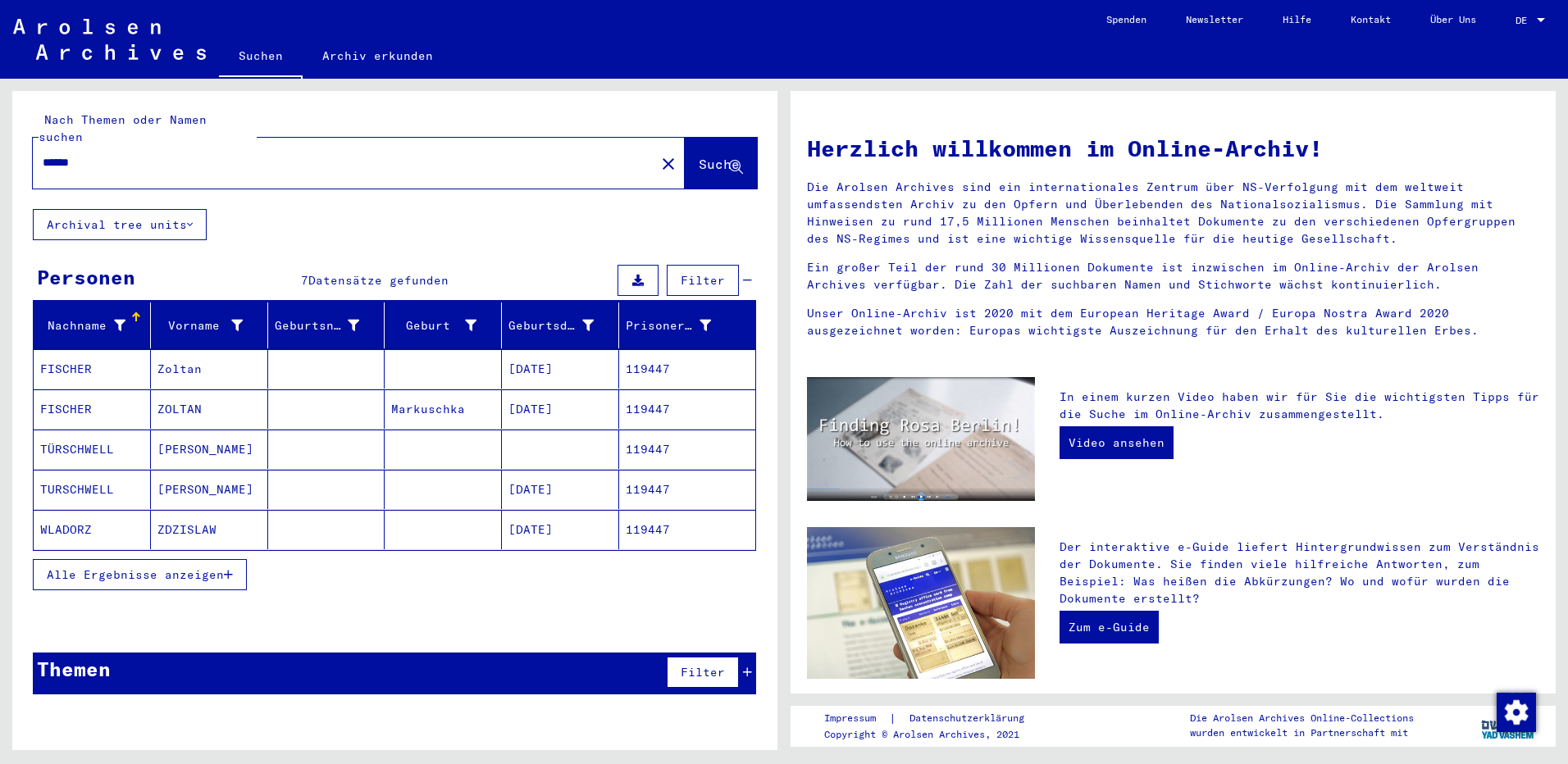
click at [300, 355] on mat-cell at bounding box center [327, 369] width 118 height 39
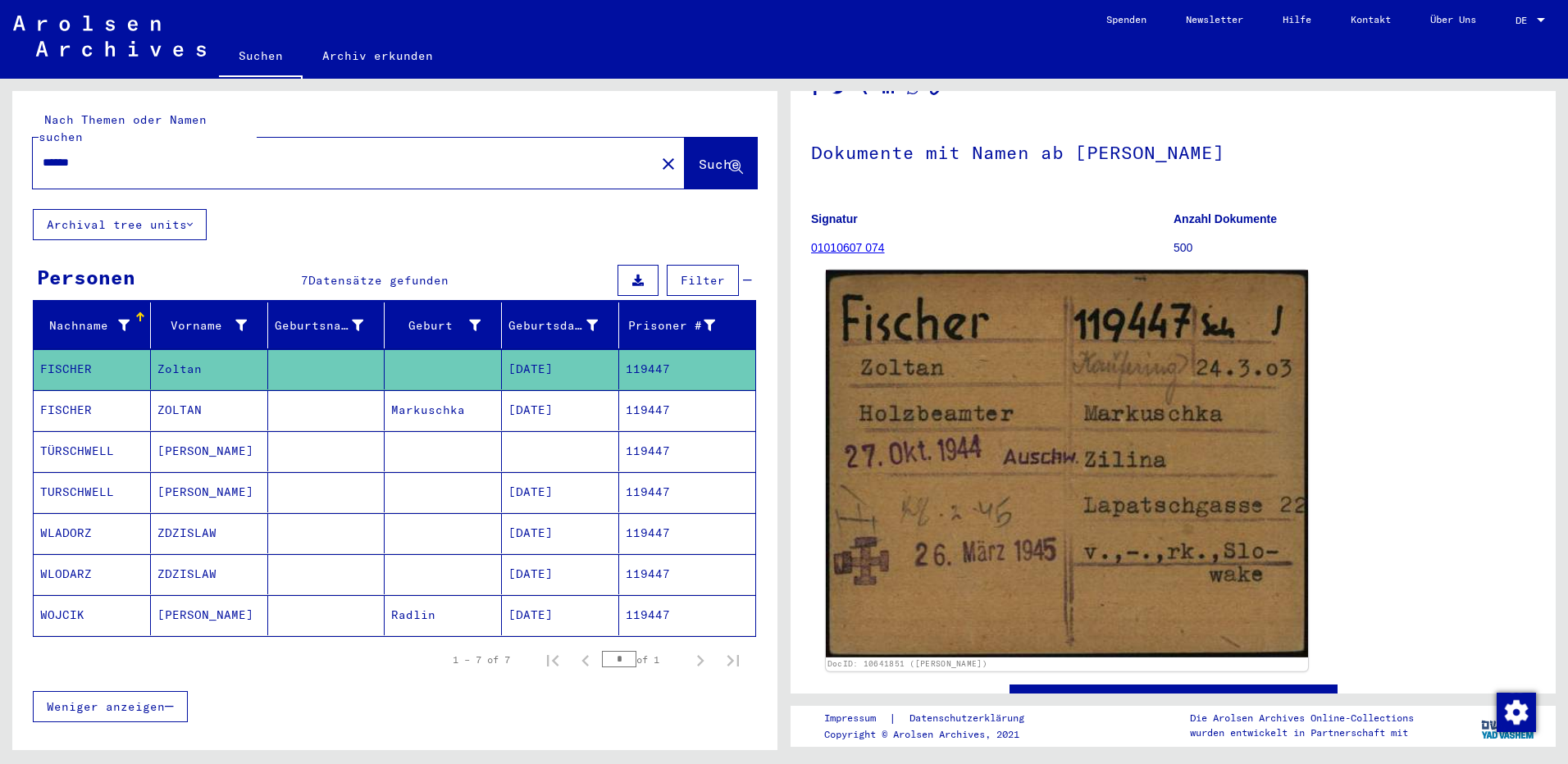
scroll to position [82, 0]
